Goal: Check status: Check status

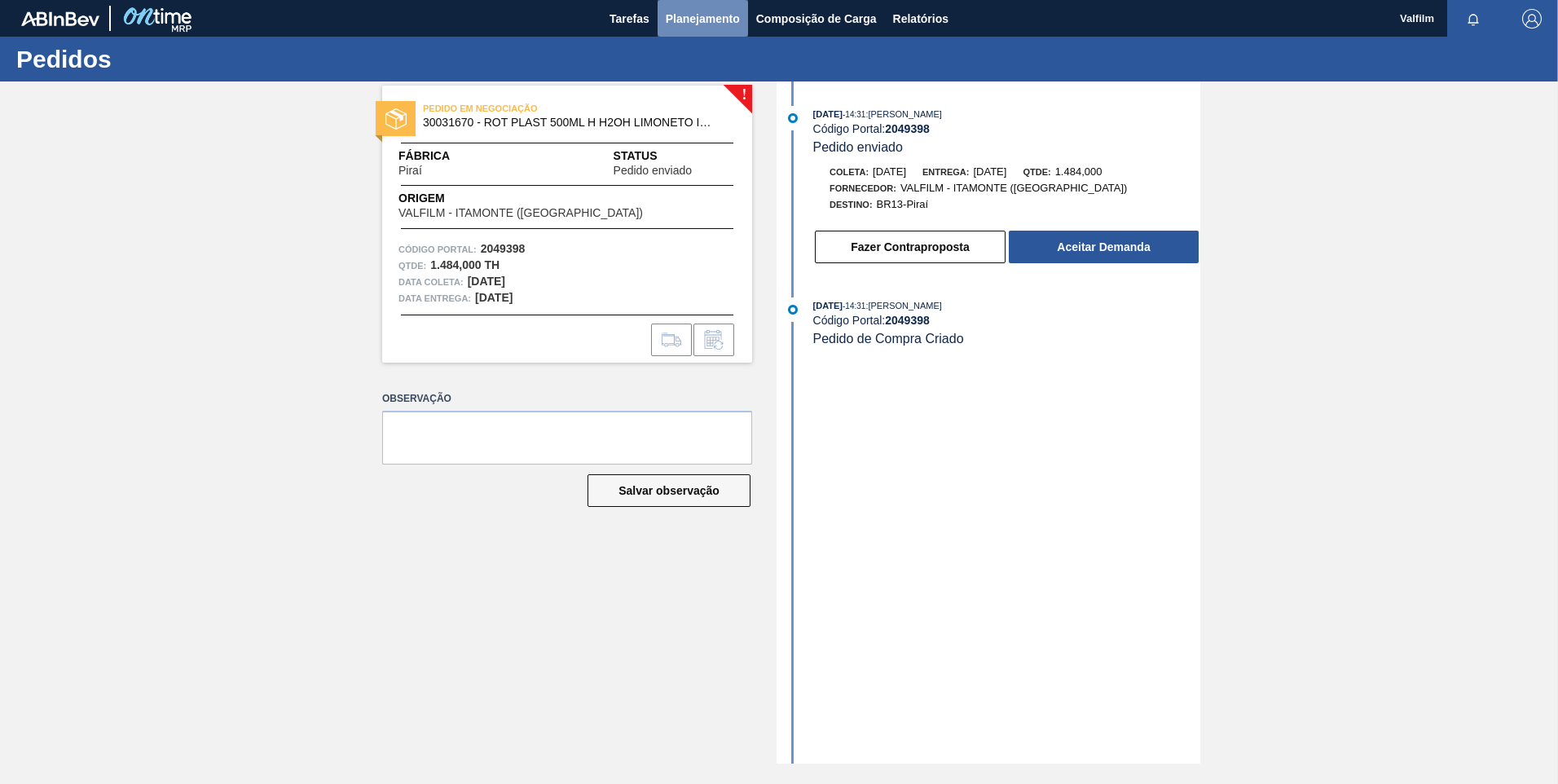
click at [683, 27] on span "Planejamento" at bounding box center [703, 18] width 74 height 19
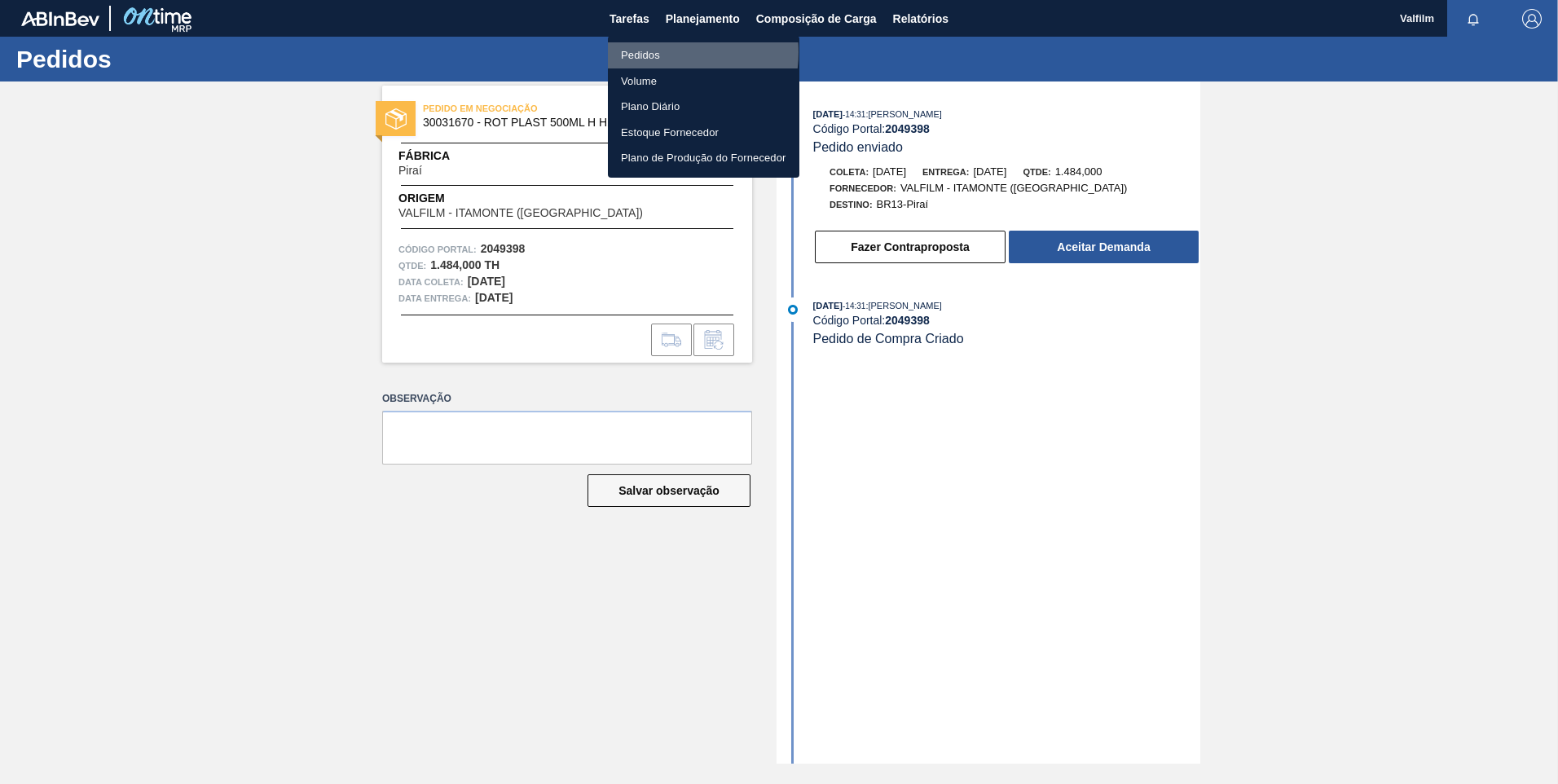
click at [659, 52] on li "Pedidos" at bounding box center [703, 55] width 191 height 26
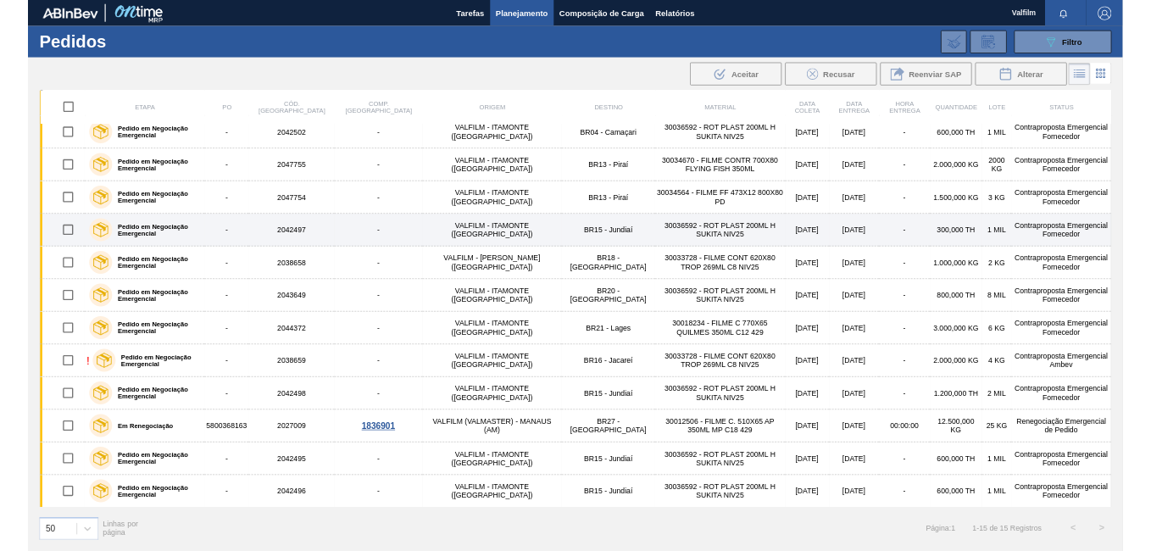
scroll to position [159, 0]
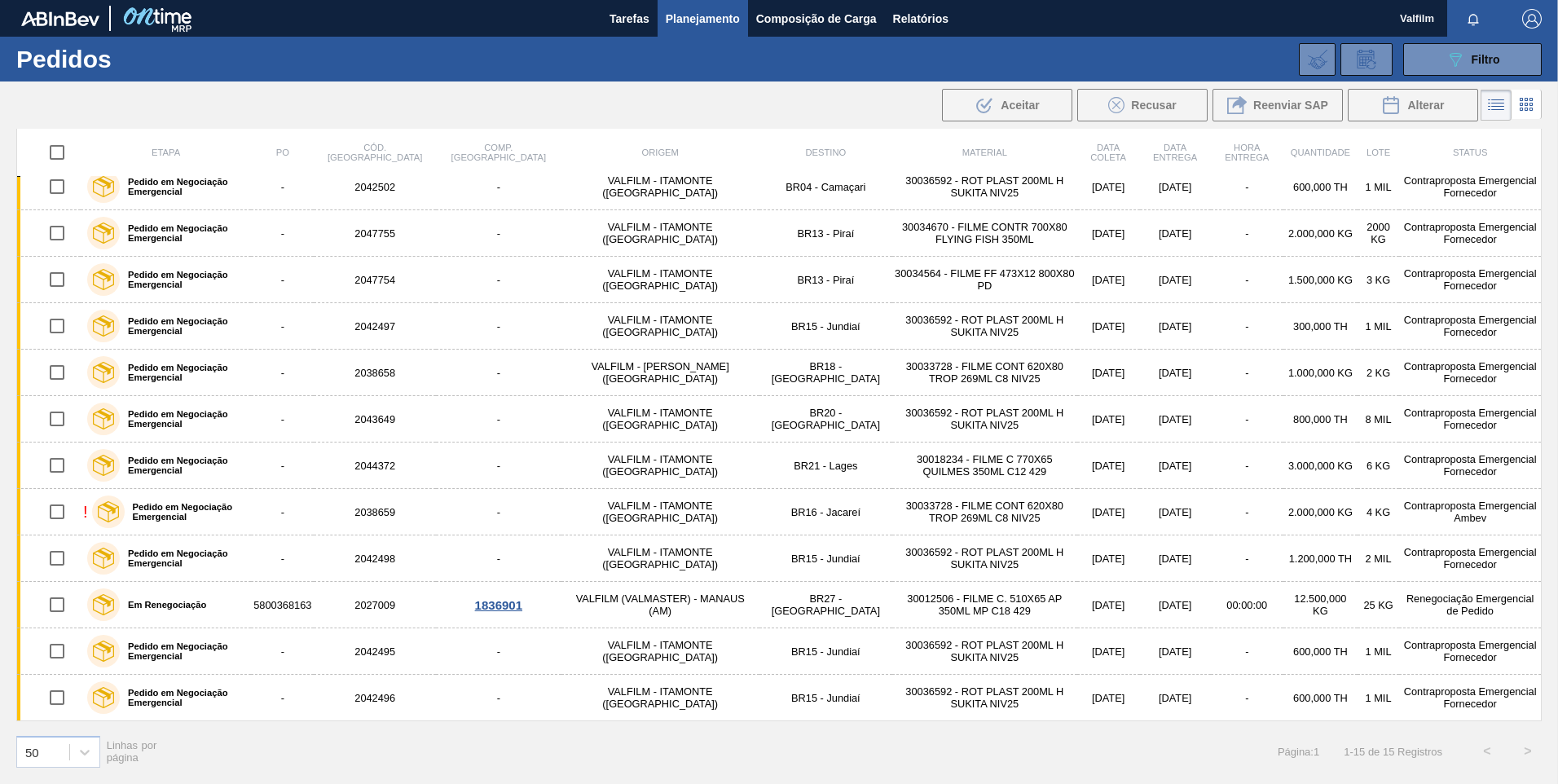
click at [835, 24] on div "Tarefas Planejamento Composição de Carga Relatórios" at bounding box center [779, 18] width 1558 height 37
click at [835, 18] on span "Relatórios" at bounding box center [921, 18] width 56 height 19
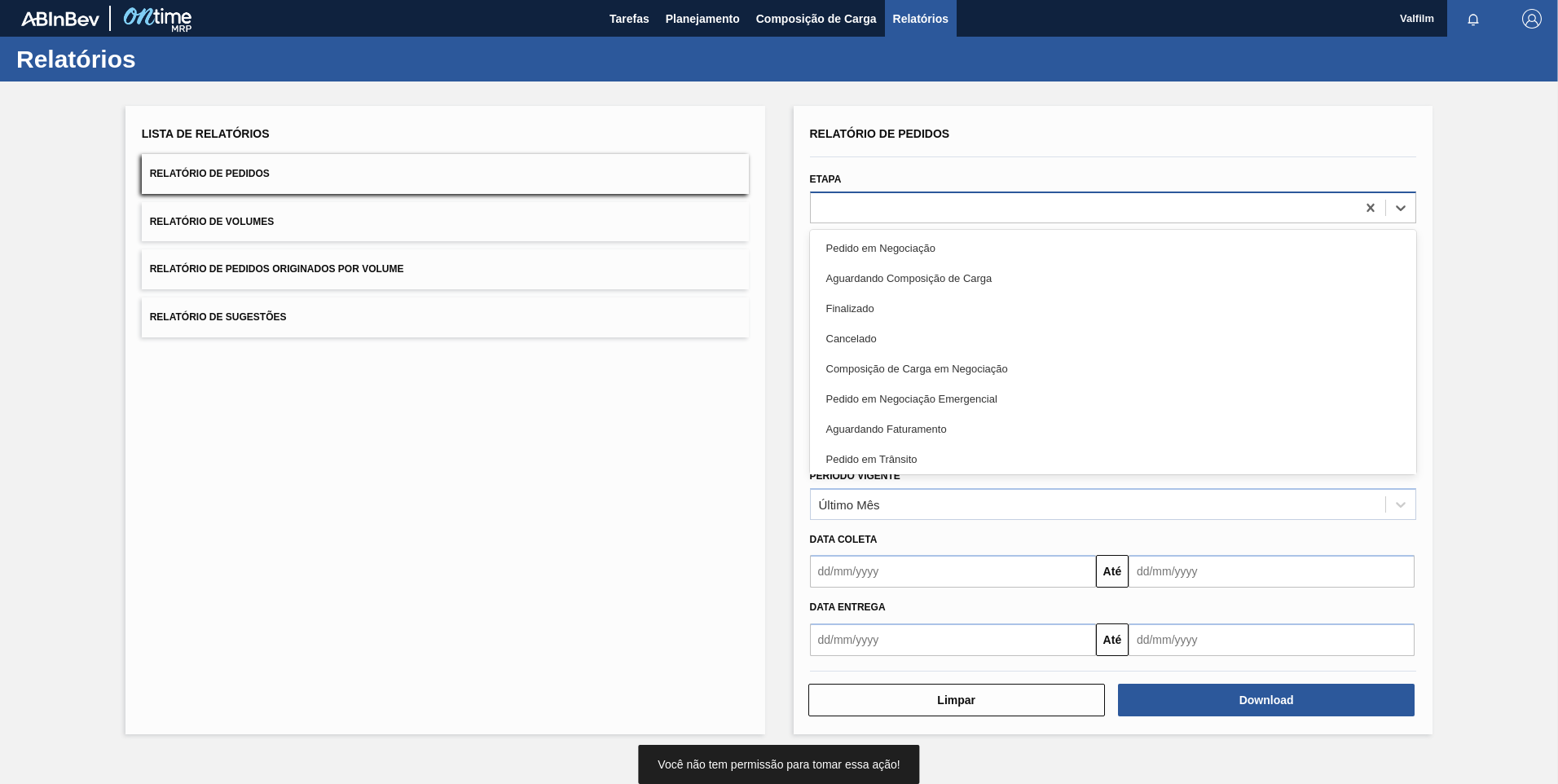
click at [835, 191] on div at bounding box center [1114, 207] width 607 height 32
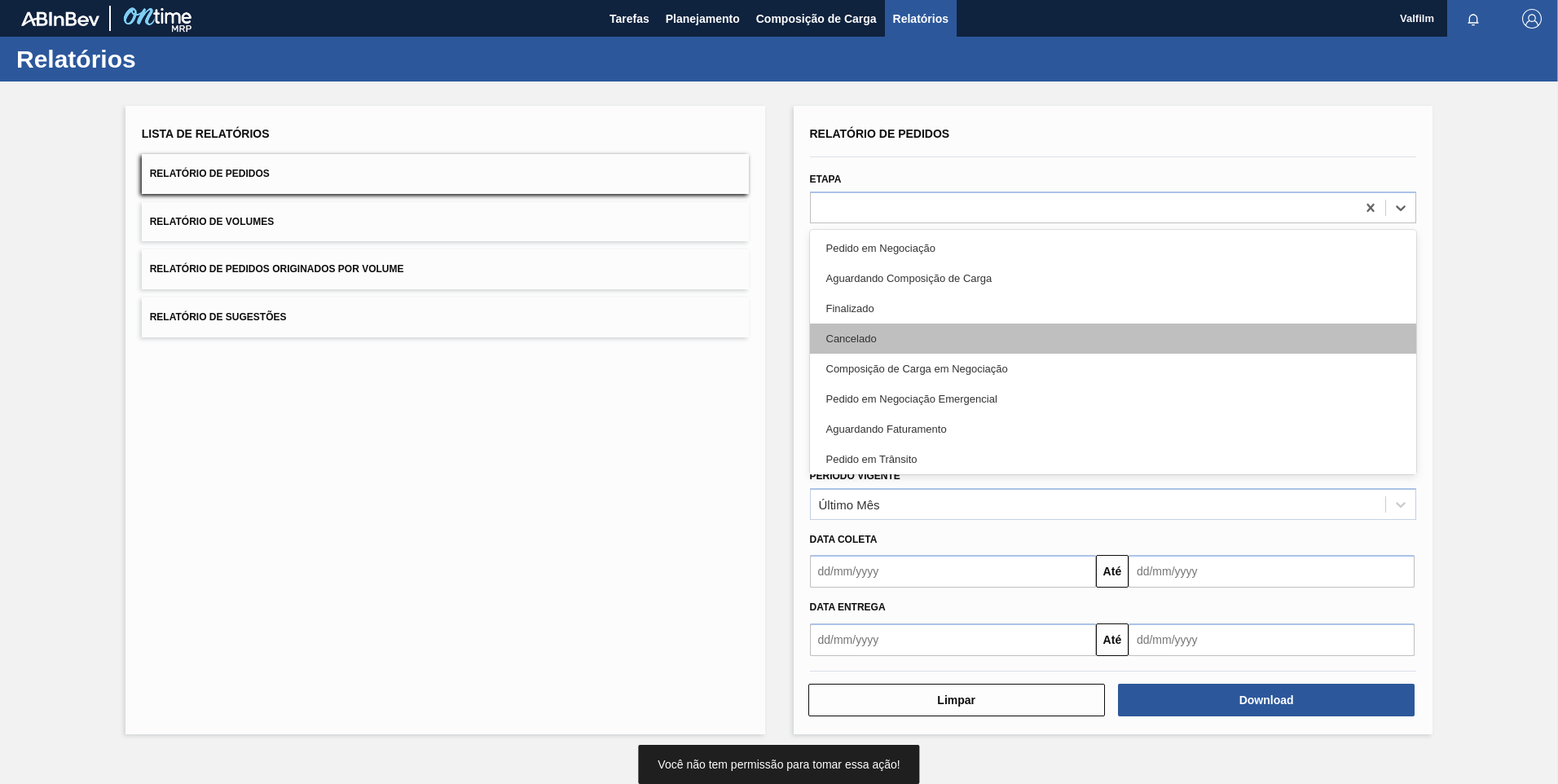
click at [835, 331] on div "Cancelado" at bounding box center [1114, 338] width 607 height 30
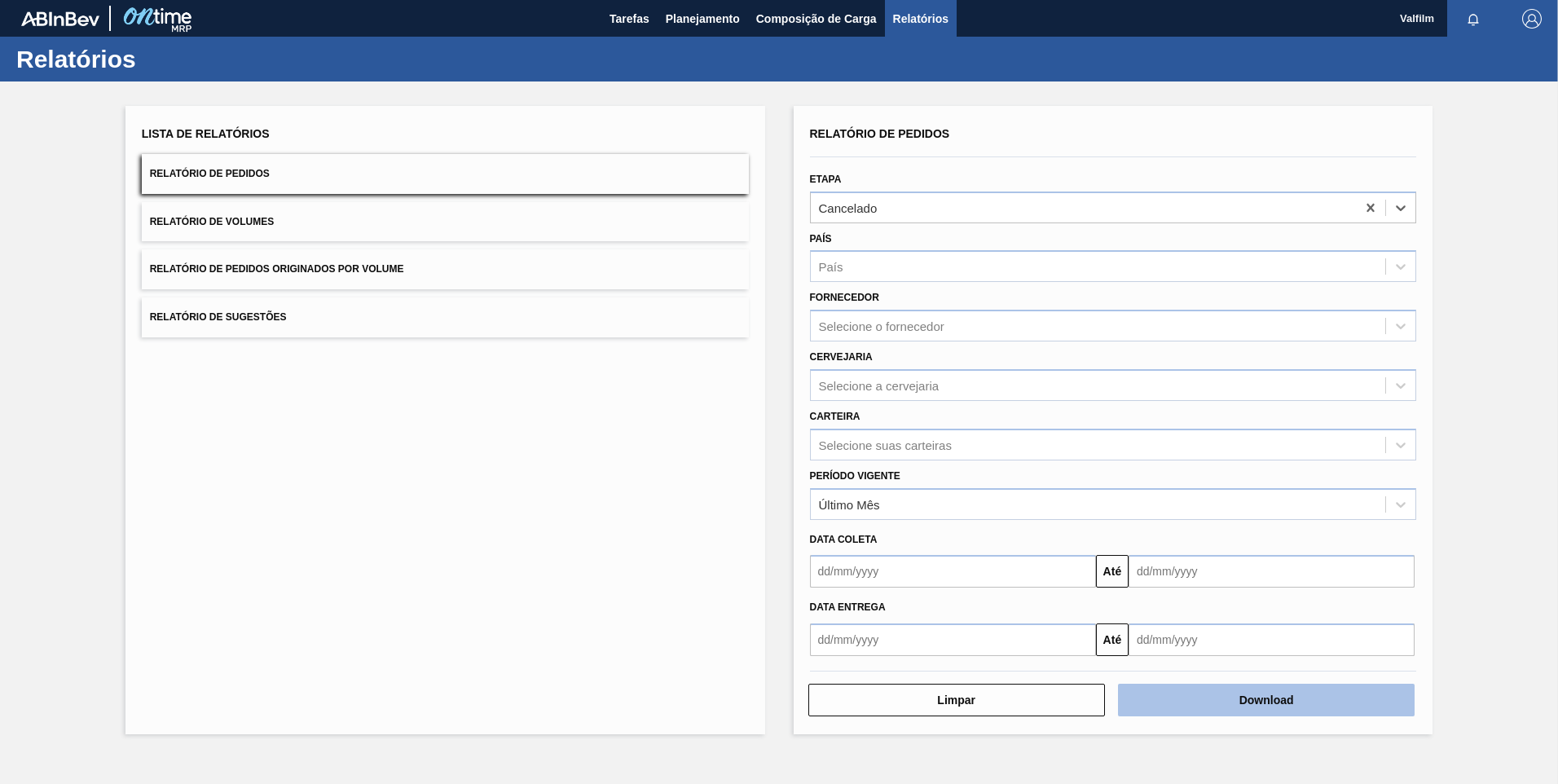
click at [835, 501] on button "Download" at bounding box center [1266, 699] width 297 height 33
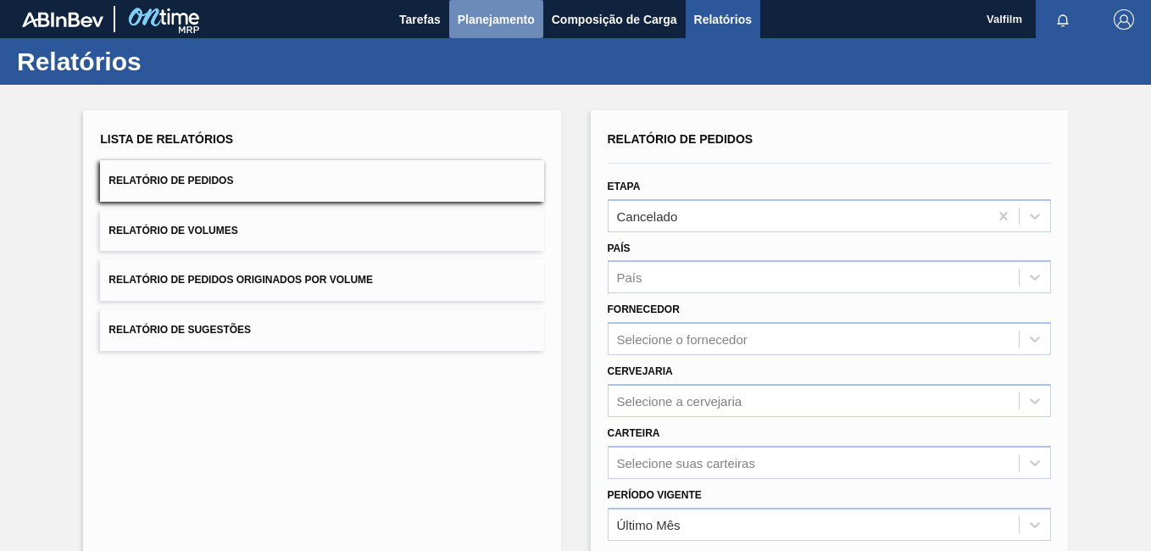
click at [496, 16] on span "Planejamento" at bounding box center [496, 19] width 77 height 20
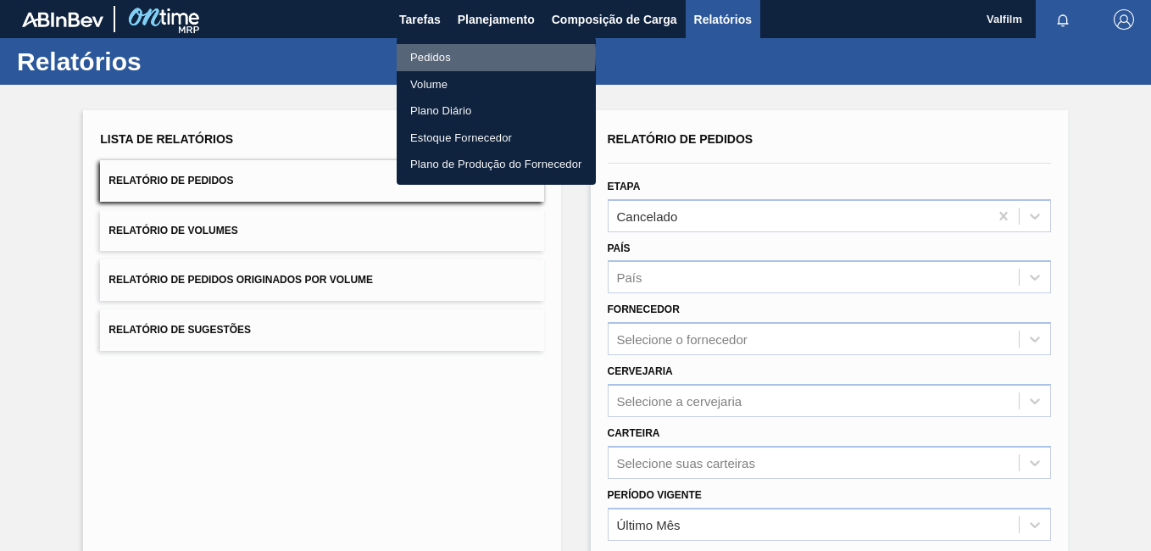
click at [459, 53] on li "Pedidos" at bounding box center [496, 57] width 199 height 27
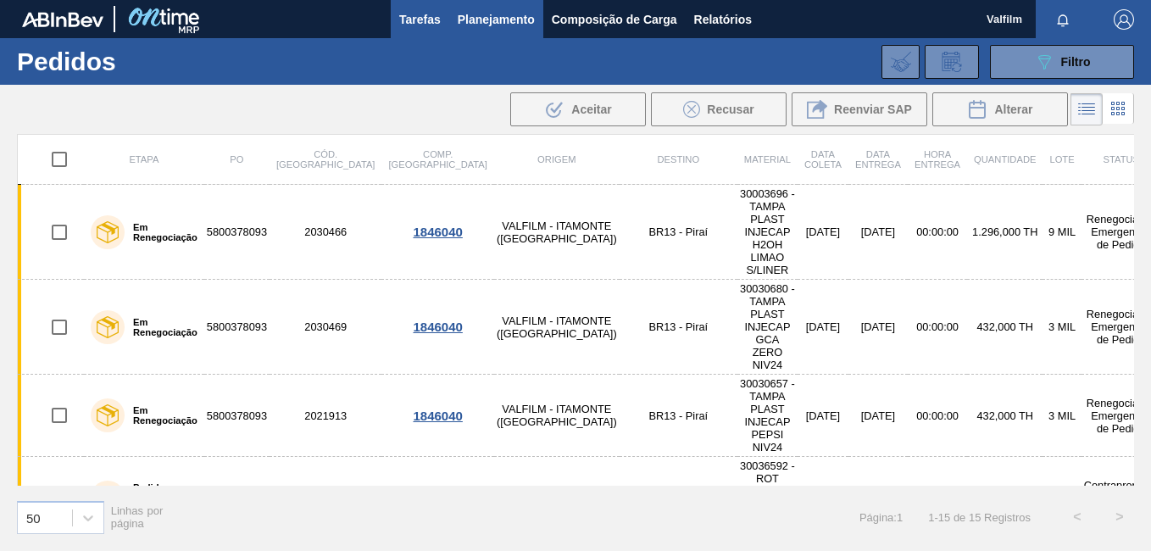
click at [434, 16] on span "Tarefas" at bounding box center [420, 19] width 42 height 20
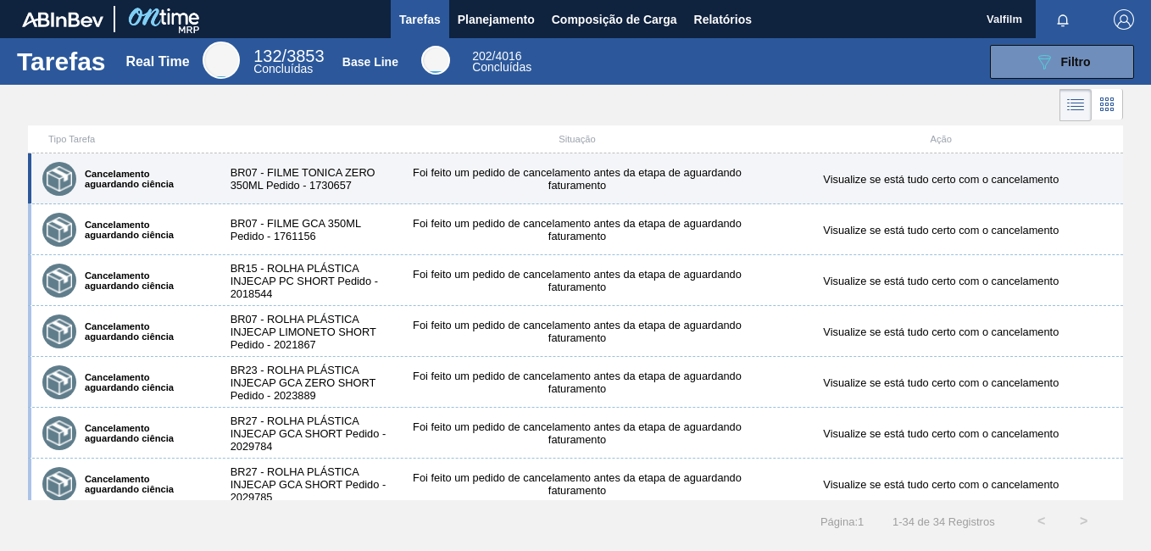
click at [486, 194] on div "Cancelamento aguardando ciência BR07 - FILME TONICA ZERO 350ML Pedido - 1730657…" at bounding box center [575, 178] width 1095 height 51
